Goal: Task Accomplishment & Management: Use online tool/utility

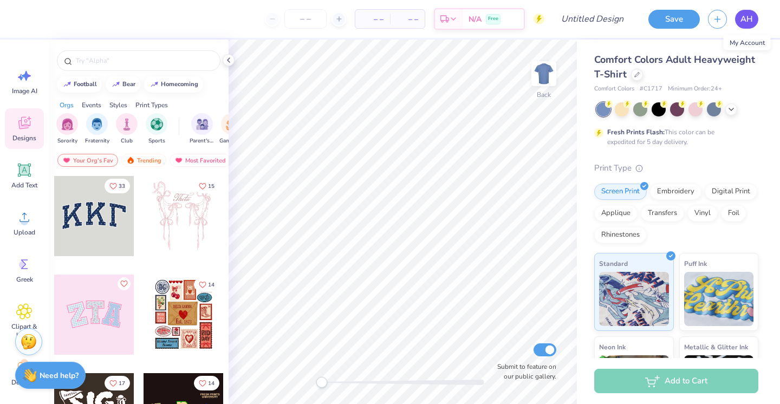
click at [748, 15] on span "AH" at bounding box center [746, 19] width 12 height 12
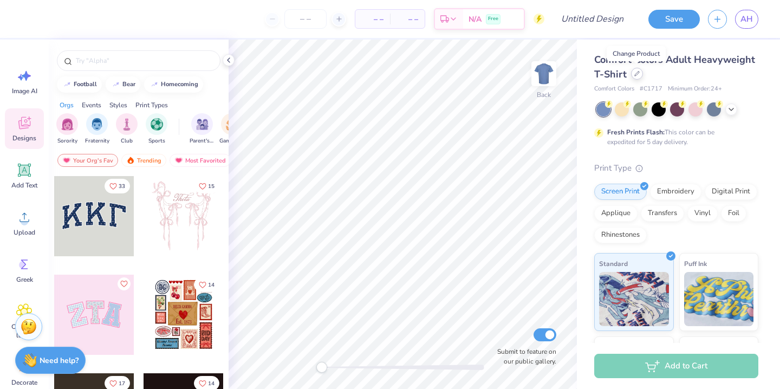
click at [638, 74] on icon at bounding box center [636, 73] width 5 height 5
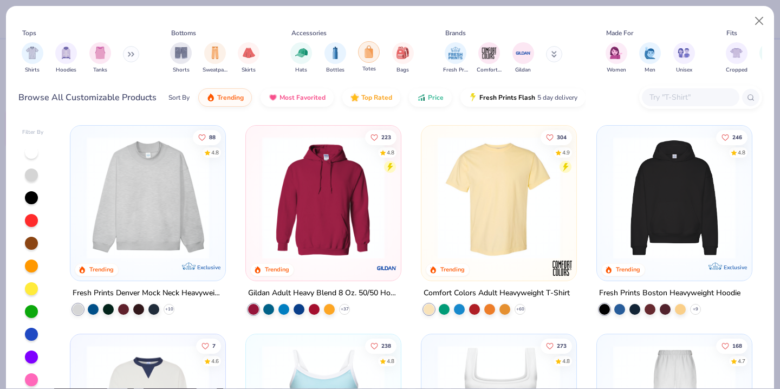
click at [375, 54] on div "filter for Totes" at bounding box center [369, 52] width 22 height 22
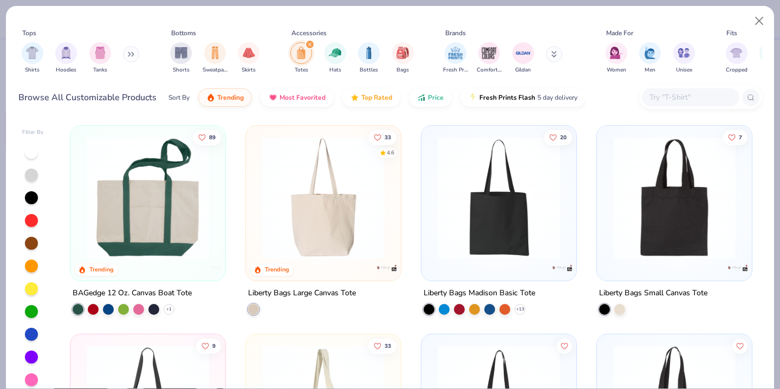
click at [209, 225] on img at bounding box center [147, 197] width 133 height 122
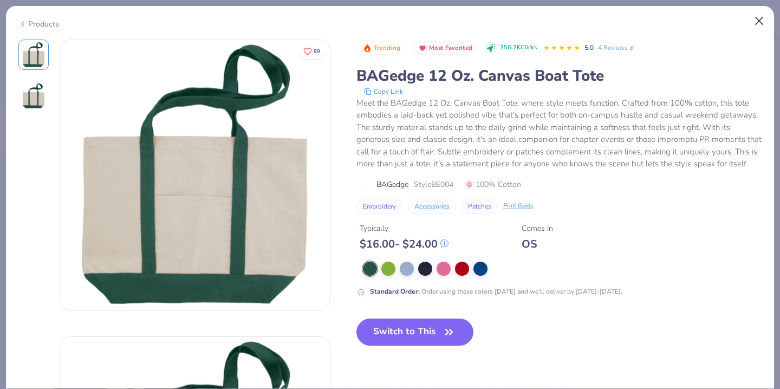
click at [753, 24] on button "Close" at bounding box center [759, 21] width 21 height 21
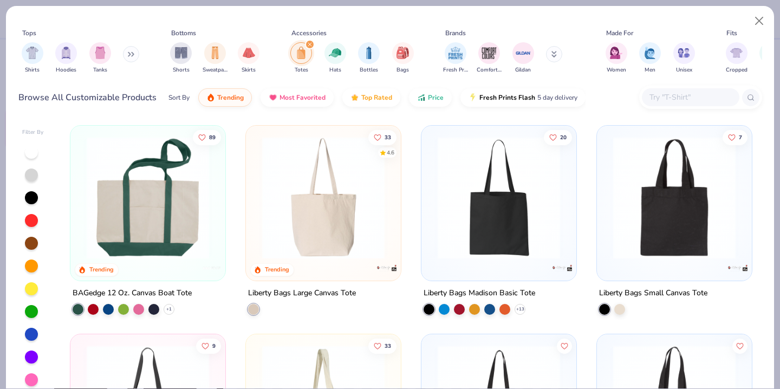
click at [322, 218] on img at bounding box center [323, 197] width 133 height 122
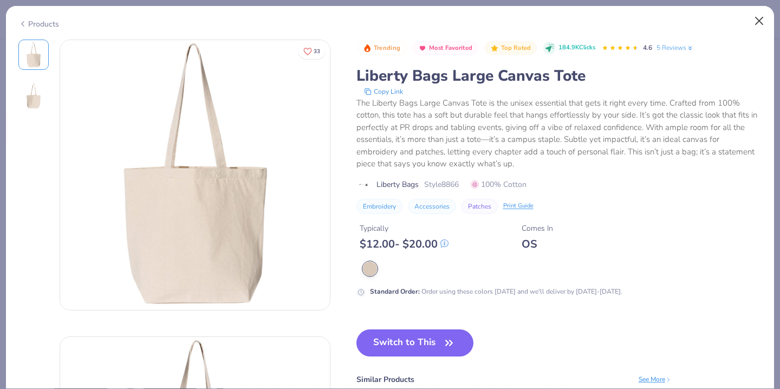
click at [760, 12] on button "Close" at bounding box center [759, 21] width 21 height 21
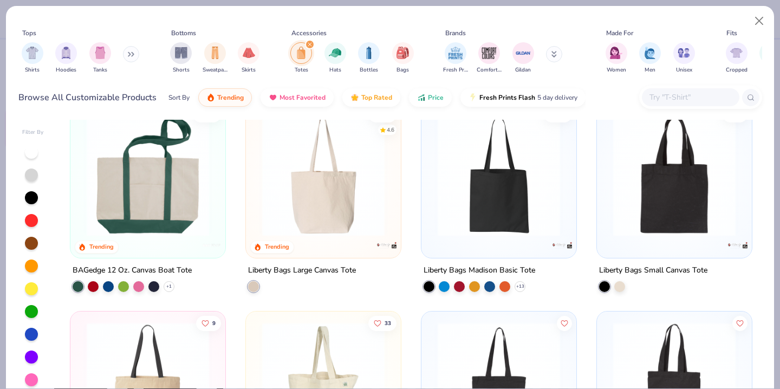
scroll to position [24, 0]
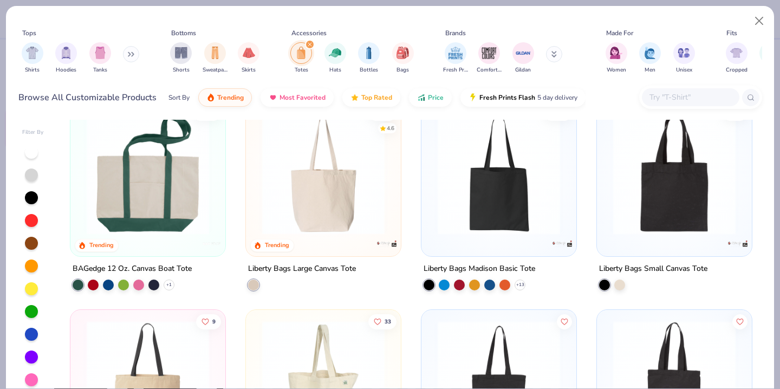
click at [497, 194] on img at bounding box center [498, 173] width 133 height 122
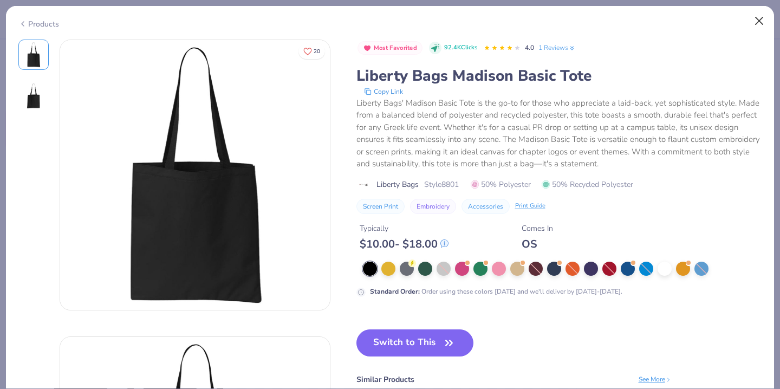
click at [757, 19] on button "Close" at bounding box center [759, 21] width 21 height 21
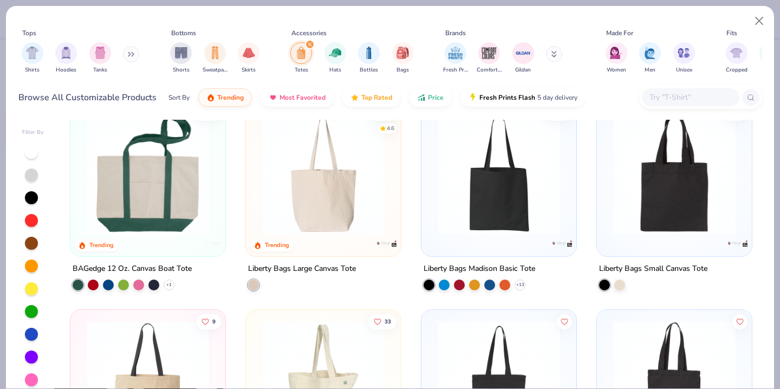
click at [644, 190] on img at bounding box center [674, 173] width 133 height 122
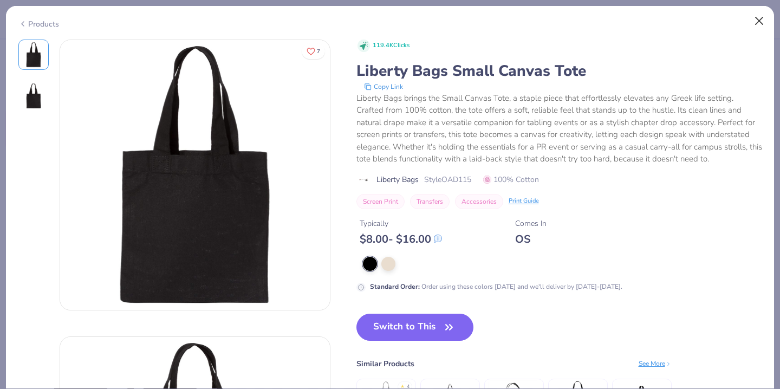
click at [758, 20] on button "Close" at bounding box center [759, 21] width 21 height 21
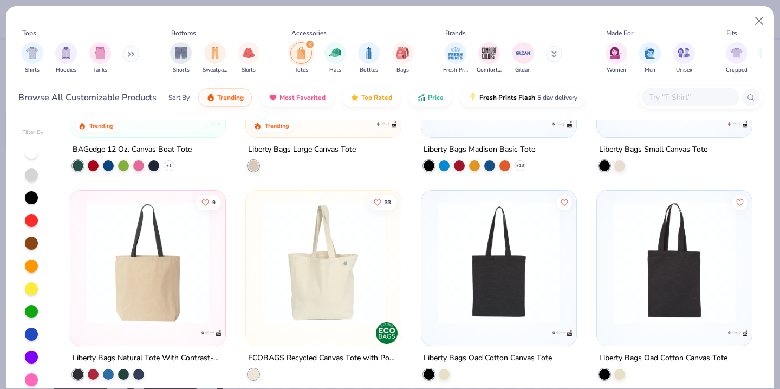
scroll to position [142, 0]
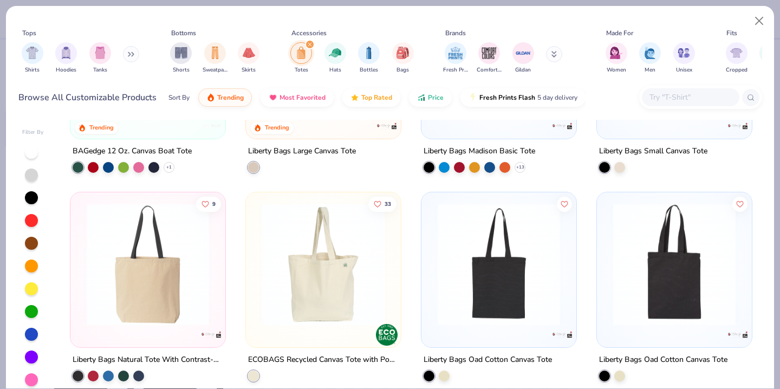
click at [331, 282] on img at bounding box center [323, 264] width 133 height 122
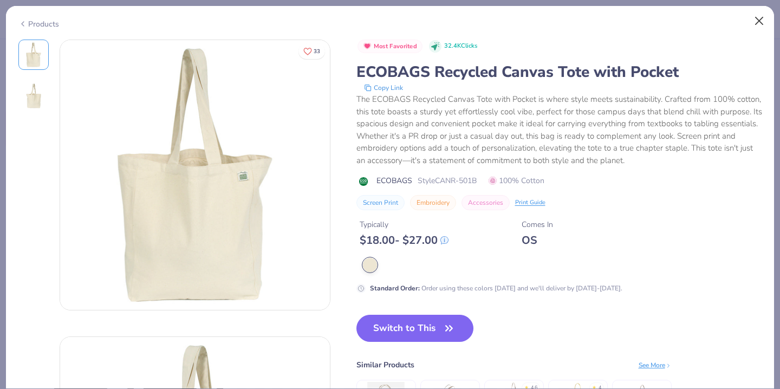
click at [758, 19] on button "Close" at bounding box center [759, 21] width 21 height 21
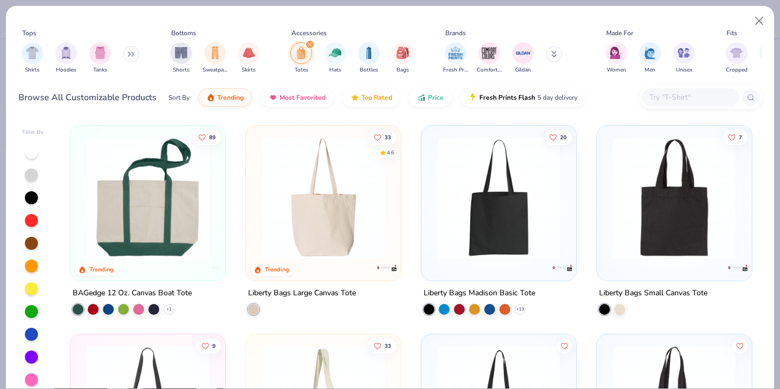
click at [487, 201] on img at bounding box center [498, 197] width 133 height 122
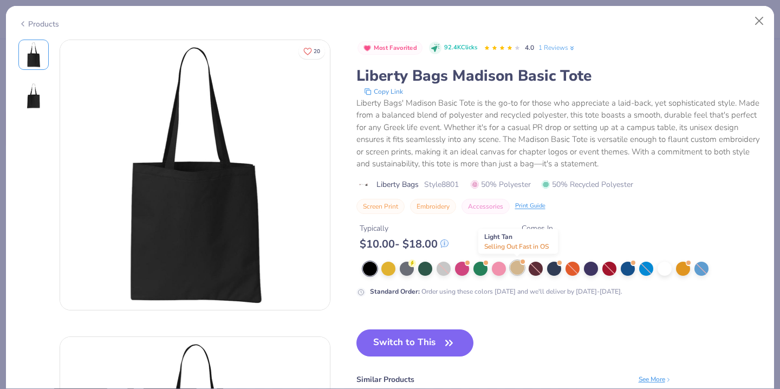
click at [513, 267] on div at bounding box center [517, 267] width 14 height 14
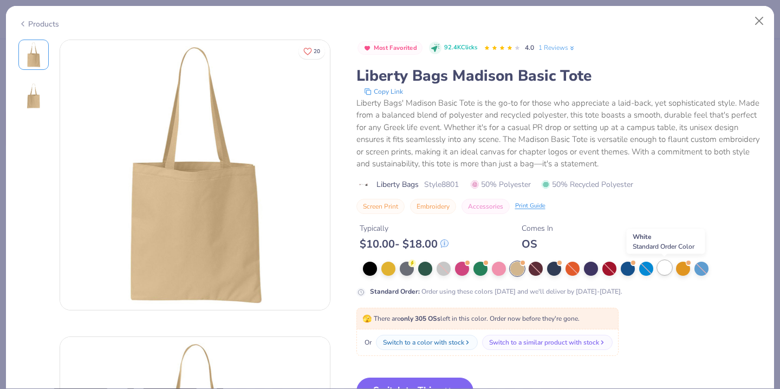
click at [662, 271] on div at bounding box center [664, 267] width 14 height 14
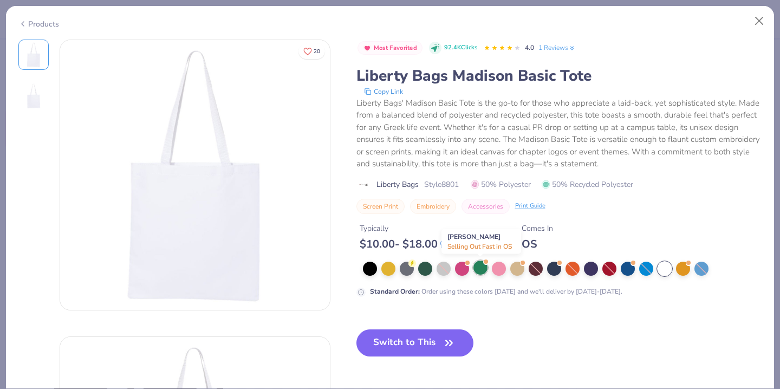
click at [478, 261] on div at bounding box center [480, 267] width 14 height 14
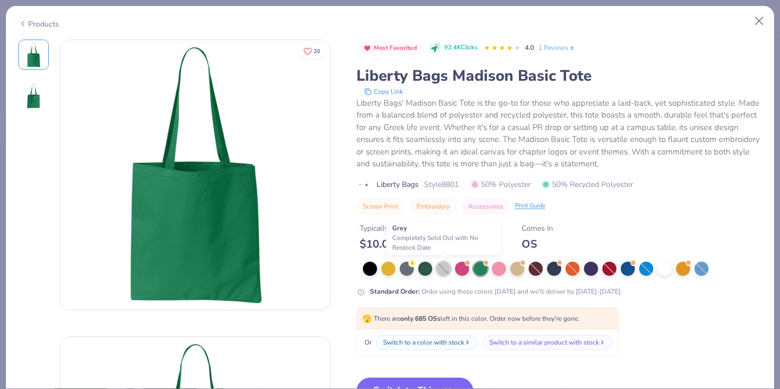
click at [440, 269] on div at bounding box center [443, 269] width 14 height 14
click at [382, 269] on div at bounding box center [388, 267] width 14 height 14
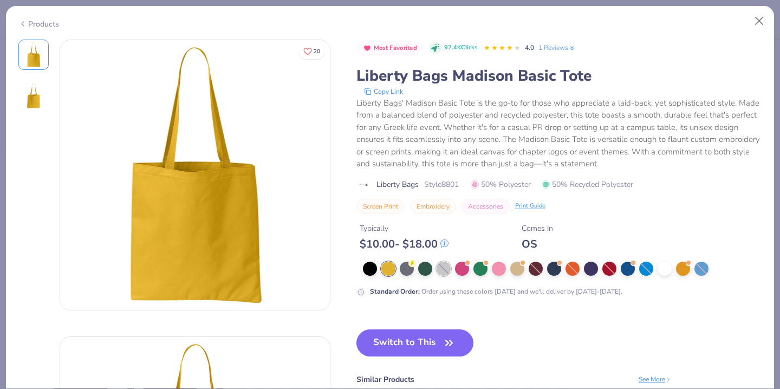
click at [440, 267] on div at bounding box center [443, 269] width 14 height 14
click at [663, 264] on div at bounding box center [664, 267] width 14 height 14
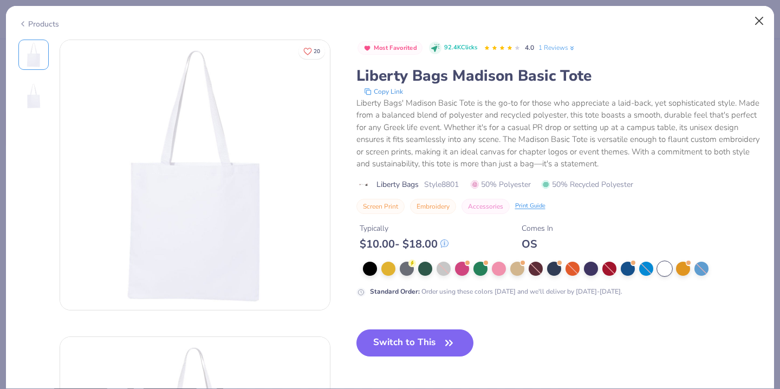
click at [756, 18] on button "Close" at bounding box center [759, 21] width 21 height 21
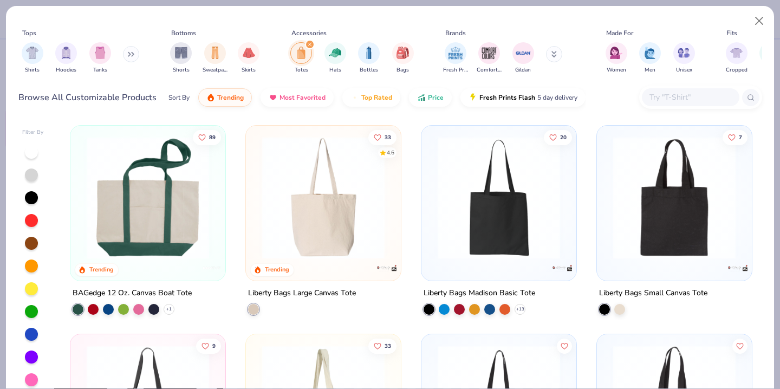
click at [301, 226] on img at bounding box center [323, 197] width 133 height 122
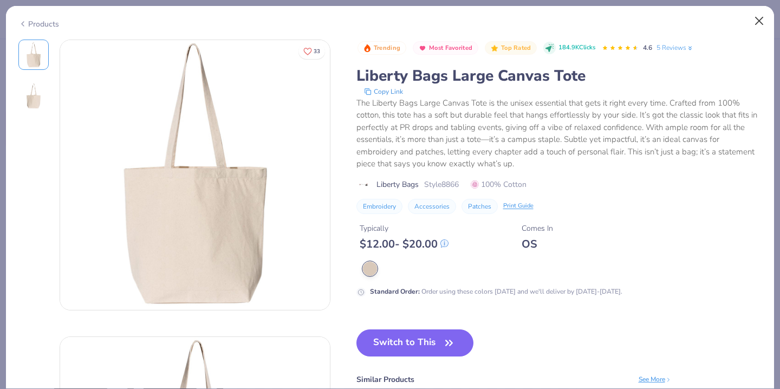
click at [757, 22] on button "Close" at bounding box center [759, 21] width 21 height 21
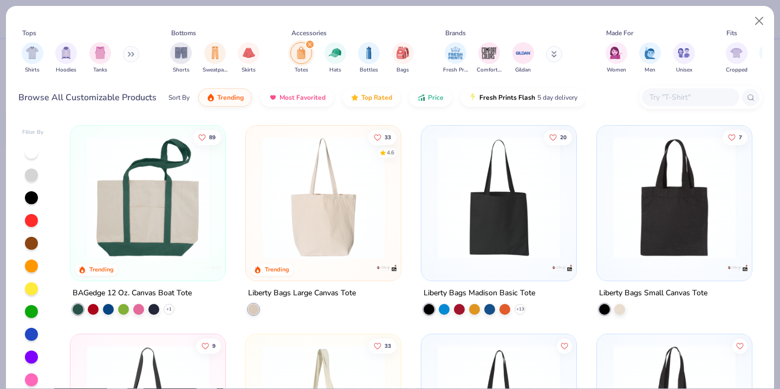
click at [208, 212] on img at bounding box center [147, 197] width 133 height 122
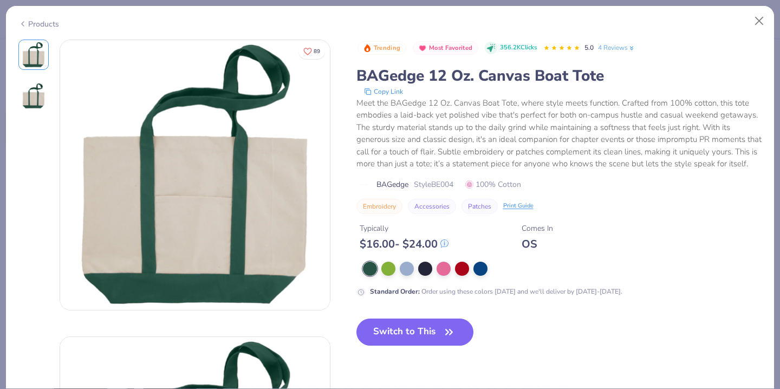
click at [208, 212] on img at bounding box center [195, 175] width 270 height 270
click at [756, 22] on button "Close" at bounding box center [759, 21] width 21 height 21
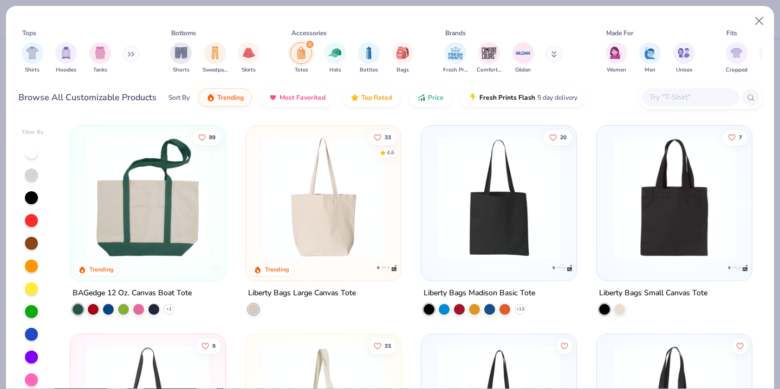
click at [348, 218] on img at bounding box center [323, 197] width 133 height 122
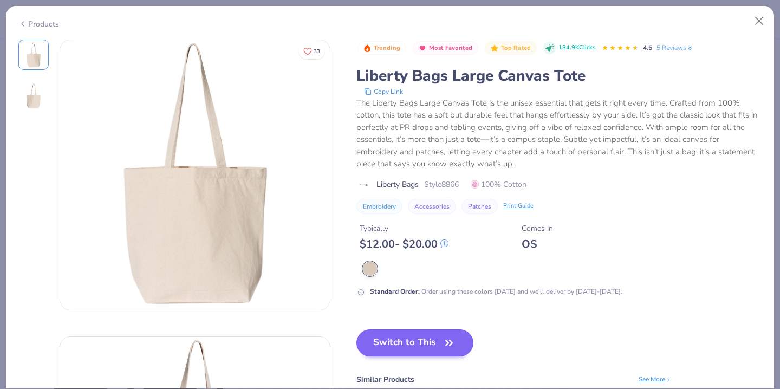
click at [426, 338] on button "Switch to This" at bounding box center [415, 342] width 118 height 27
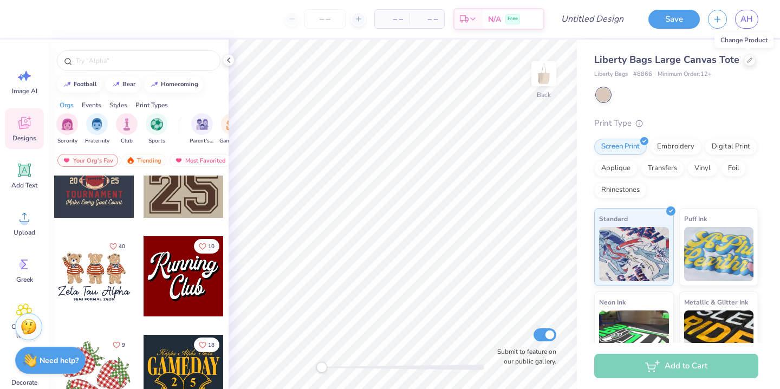
scroll to position [1025, 0]
click at [154, 336] on div at bounding box center [183, 374] width 80 height 80
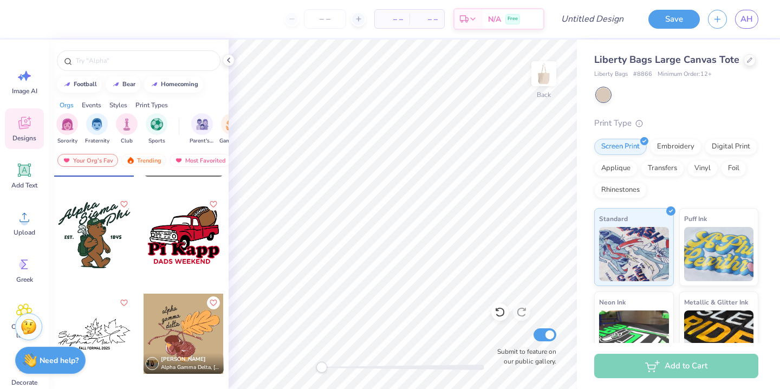
scroll to position [5005, 0]
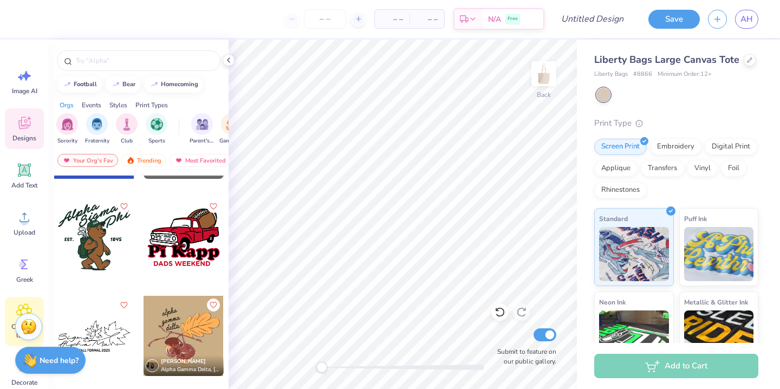
click at [15, 301] on div "Clipart & logos" at bounding box center [24, 321] width 39 height 49
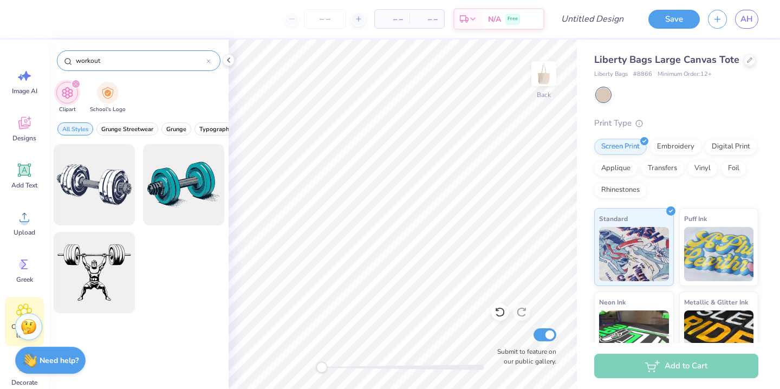
click at [121, 64] on input "workout" at bounding box center [141, 60] width 132 height 11
type input "gym"
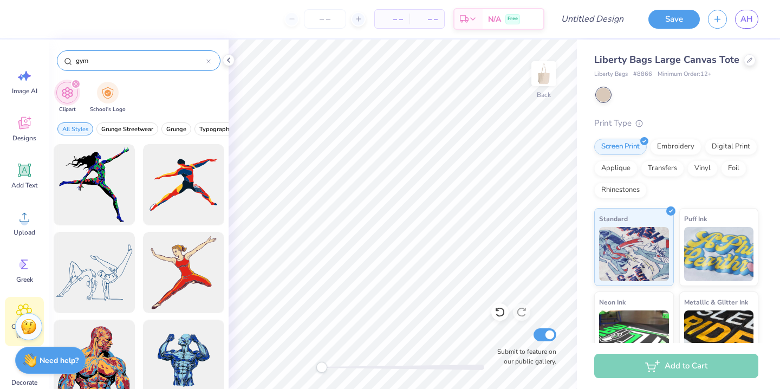
scroll to position [0, 0]
click at [208, 60] on icon at bounding box center [208, 61] width 4 height 4
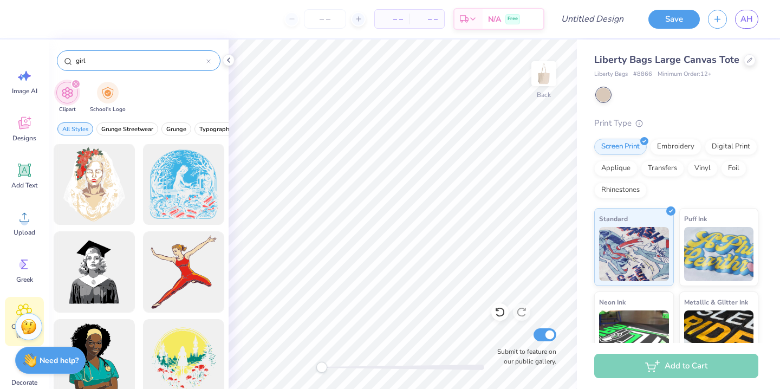
scroll to position [3096, 0]
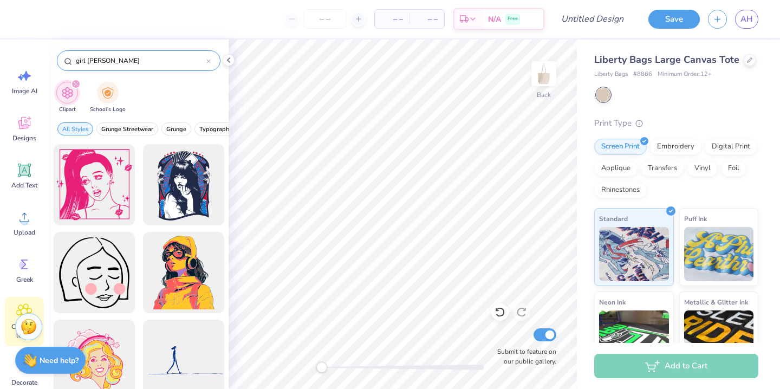
type input "girl power"
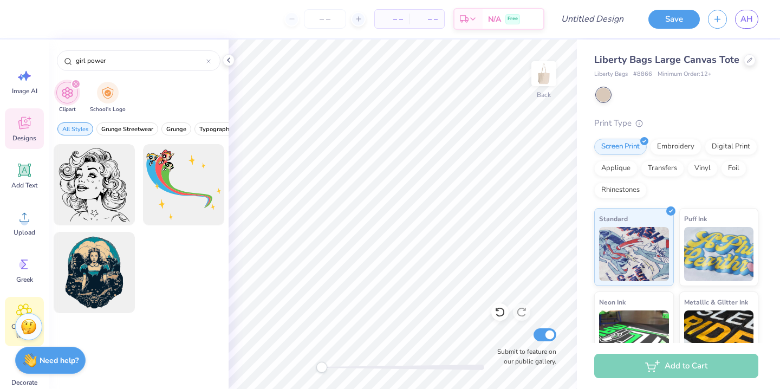
click at [23, 133] on div "Designs" at bounding box center [24, 128] width 39 height 41
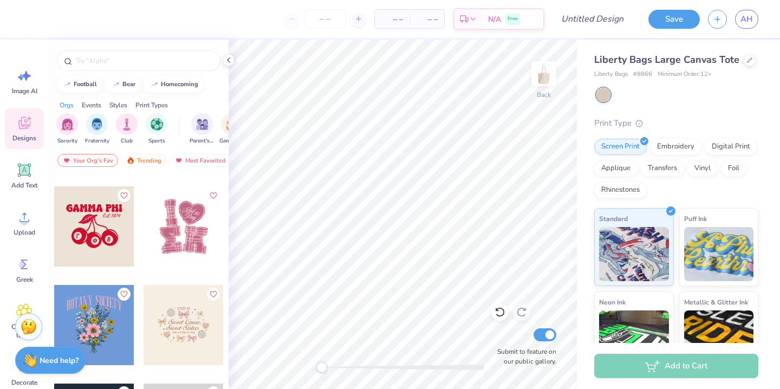
scroll to position [4324, 0]
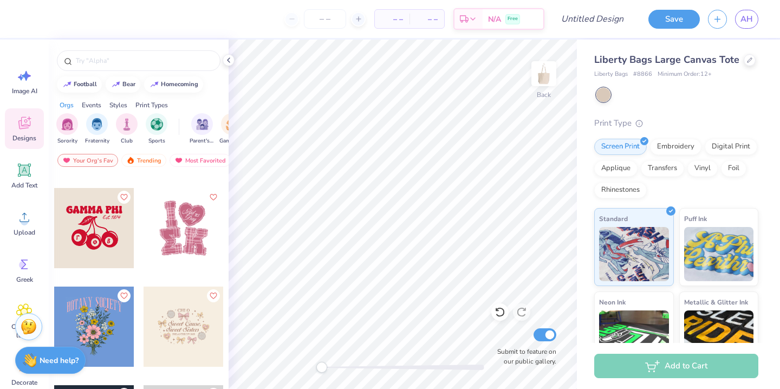
click at [198, 222] on div at bounding box center [183, 228] width 80 height 80
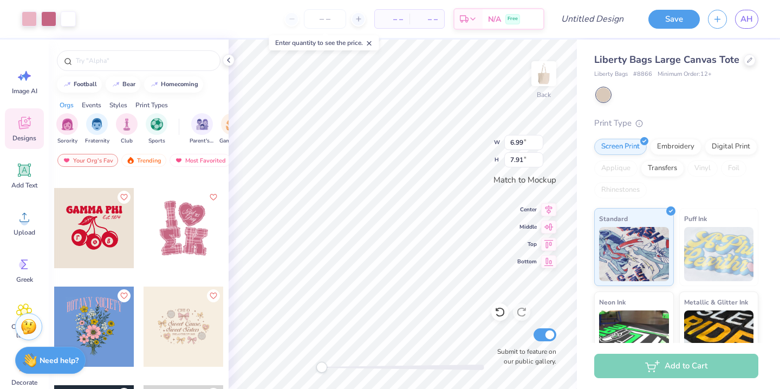
click at [335, 364] on div at bounding box center [403, 366] width 162 height 5
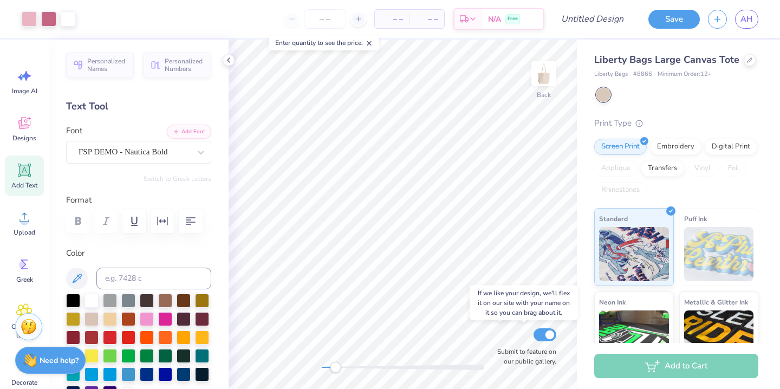
click at [508, 353] on div "Back Submit to feature on our public gallery." at bounding box center [403, 214] width 348 height 349
click at [348, 197] on div "Back Submit to feature on our public gallery." at bounding box center [403, 214] width 348 height 349
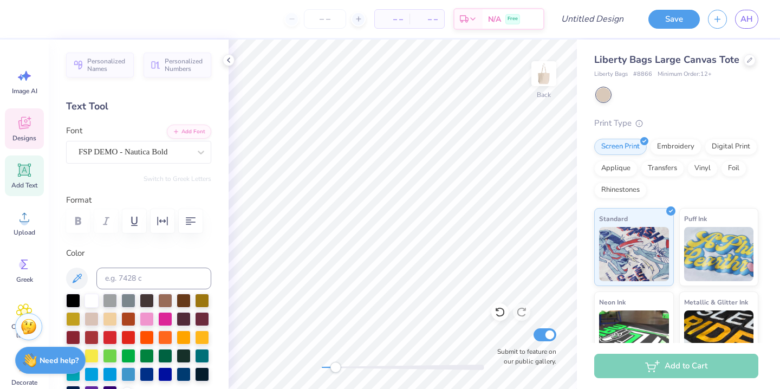
click at [30, 135] on span "Designs" at bounding box center [24, 138] width 24 height 9
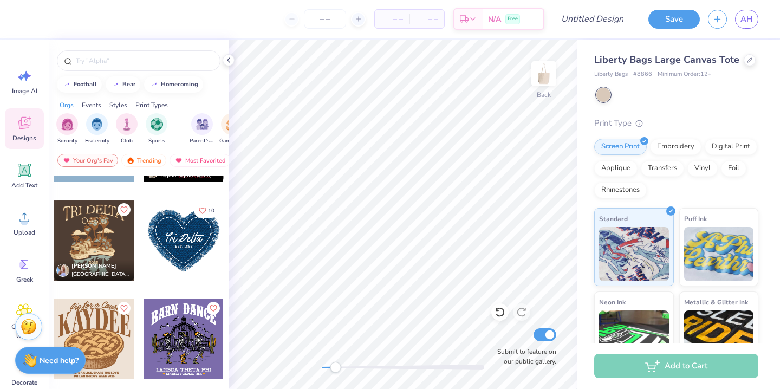
scroll to position [4706, 0]
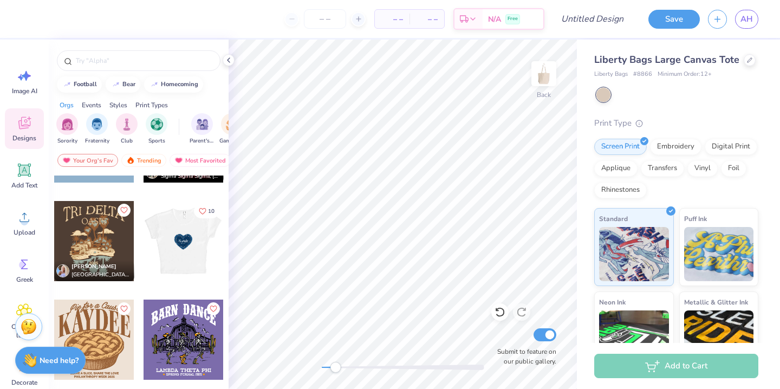
click at [143, 243] on div at bounding box center [103, 241] width 80 height 80
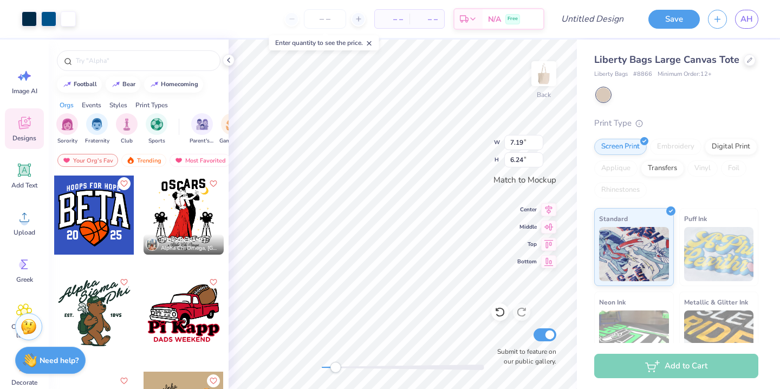
scroll to position [4926, 0]
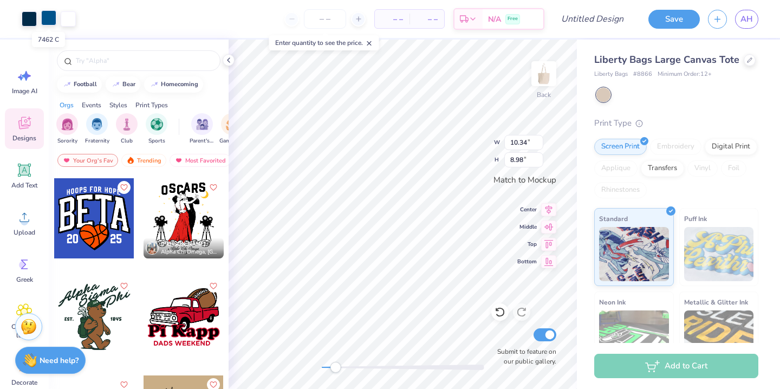
click at [49, 15] on div at bounding box center [48, 17] width 15 height 15
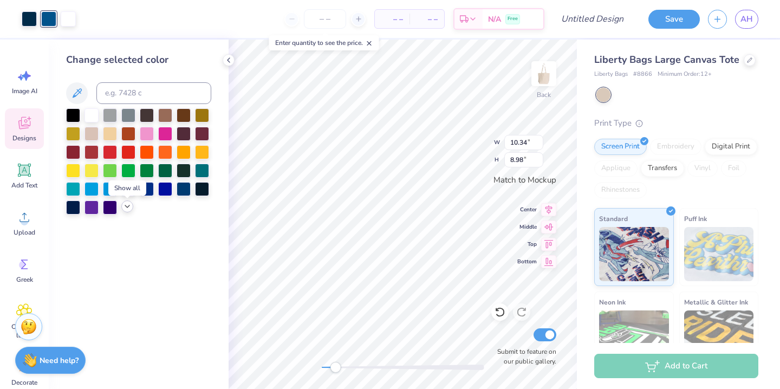
click at [123, 206] on icon at bounding box center [127, 206] width 9 height 9
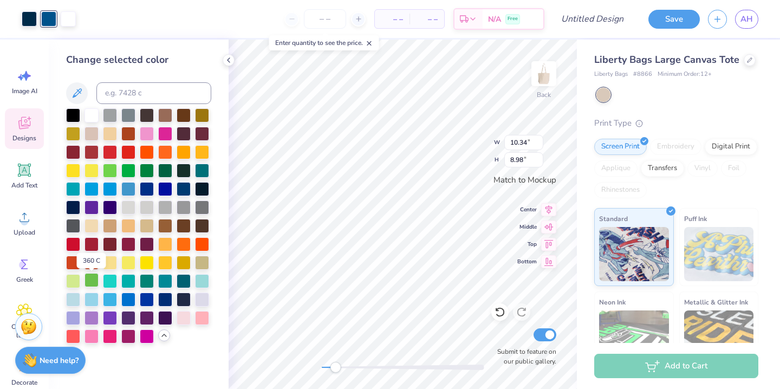
click at [91, 277] on div at bounding box center [91, 280] width 14 height 14
click at [147, 173] on div at bounding box center [147, 169] width 14 height 14
click at [165, 170] on div at bounding box center [165, 169] width 14 height 14
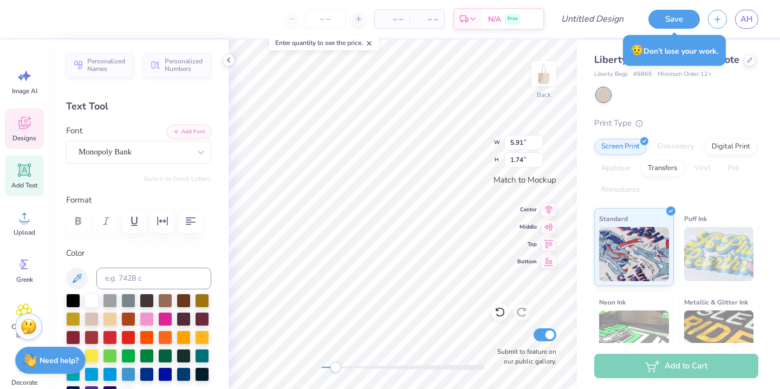
scroll to position [0, 1]
type textarea "Girl Gains"
type input "9.55"
type input "8.25"
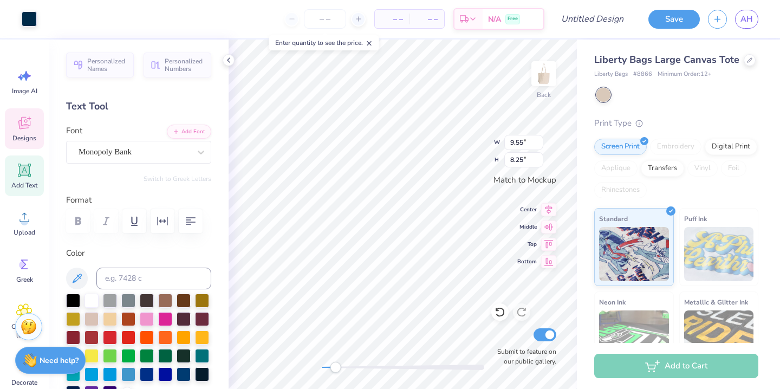
type input "2.61"
type input "0.34"
type textarea "EST. 2022"
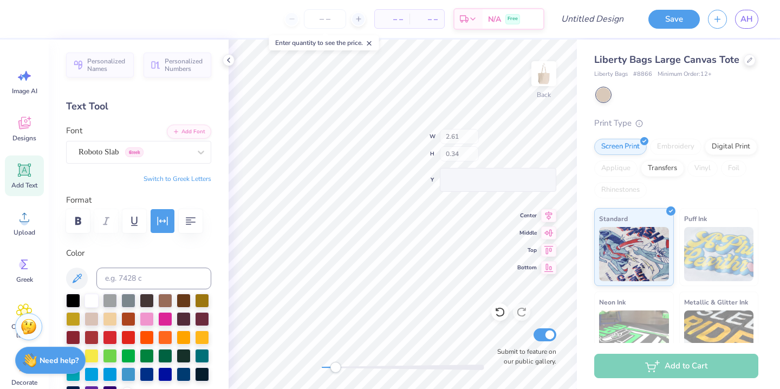
click at [324, 366] on div at bounding box center [403, 366] width 162 height 5
